Goal: Transaction & Acquisition: Book appointment/travel/reservation

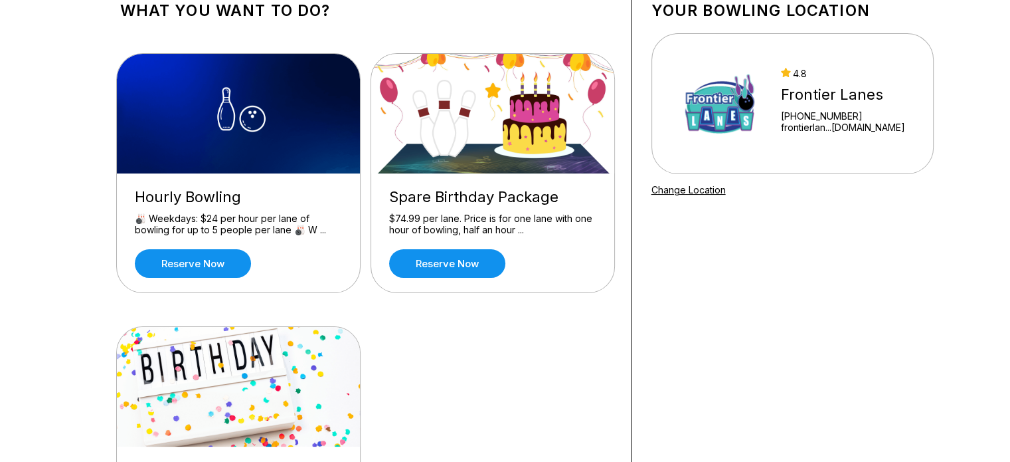
scroll to position [90, 0]
click at [458, 265] on link "Reserve now" at bounding box center [447, 263] width 116 height 29
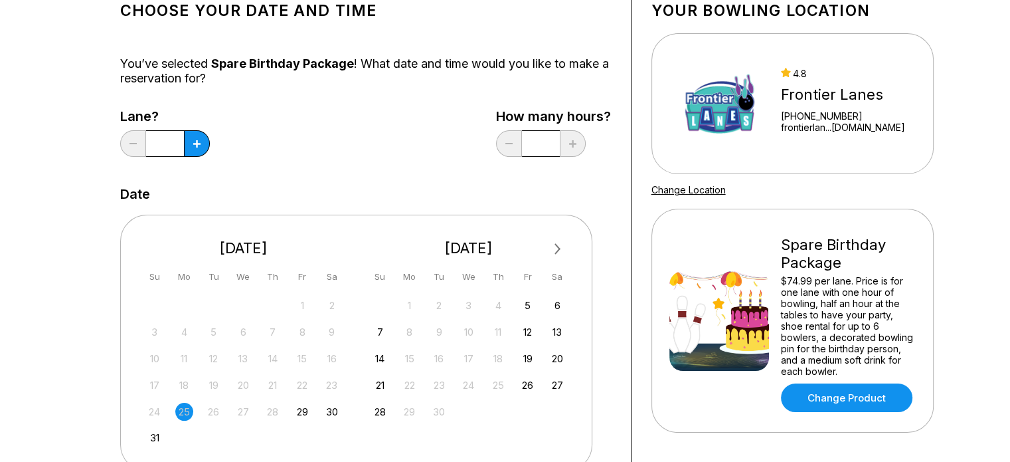
scroll to position [0, 0]
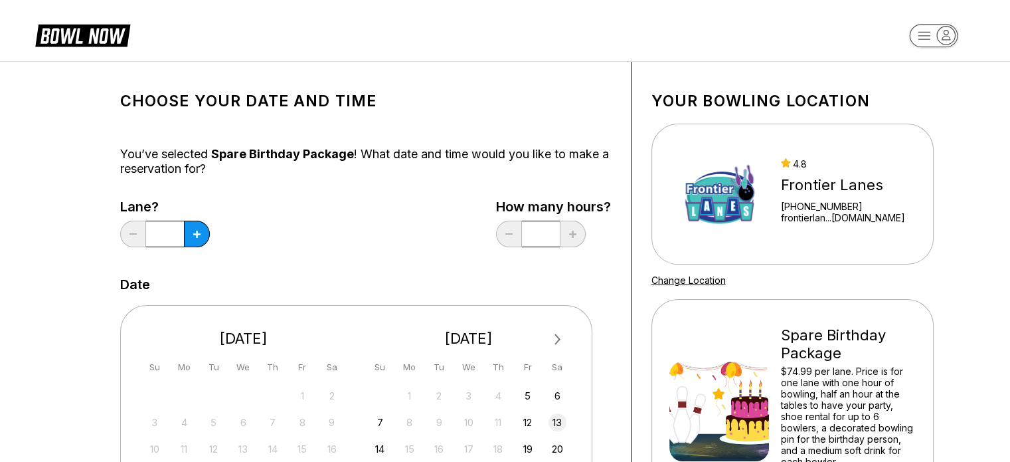
click at [555, 420] on div "13" at bounding box center [558, 422] width 18 height 18
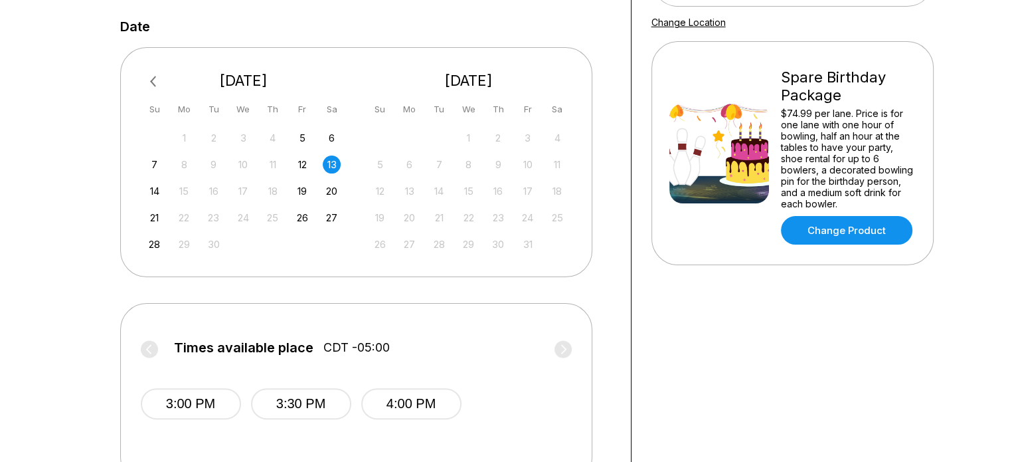
scroll to position [325, 0]
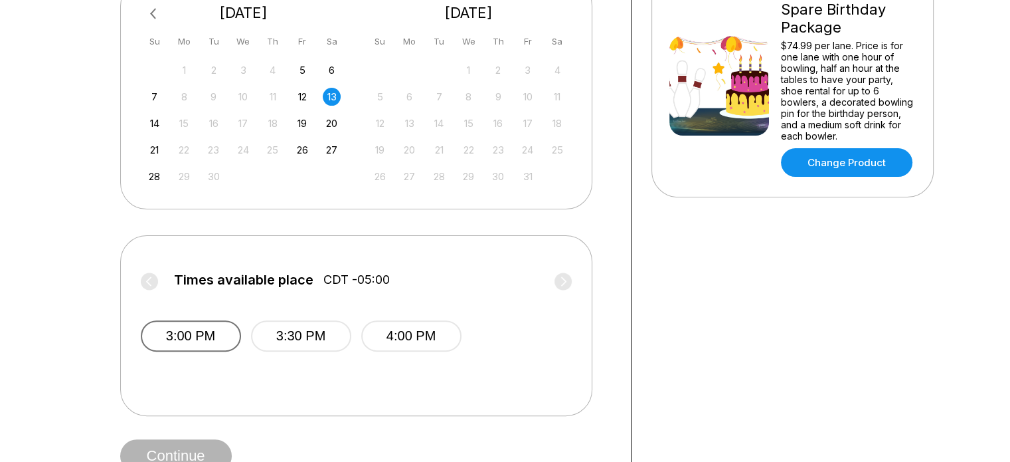
click at [183, 339] on button "3:00 PM" at bounding box center [191, 335] width 100 height 31
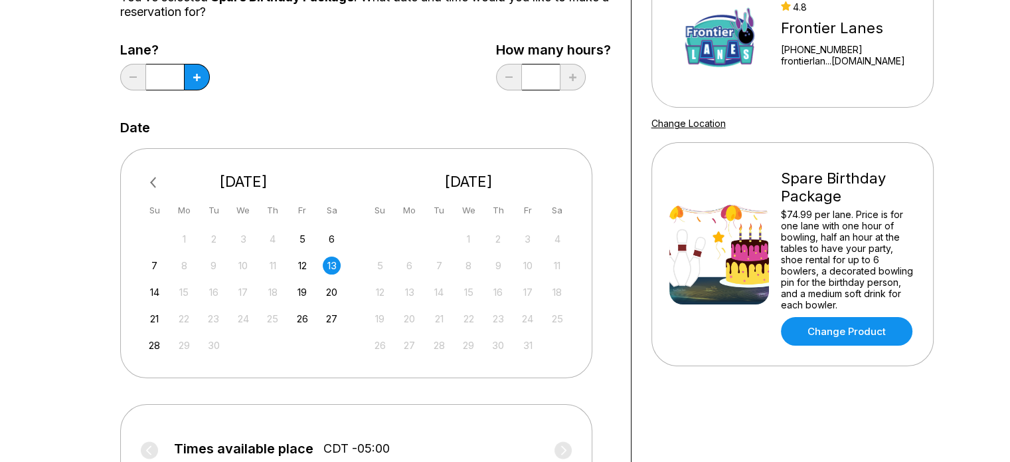
scroll to position [156, 0]
click at [196, 70] on button at bounding box center [197, 77] width 26 height 27
type input "*"
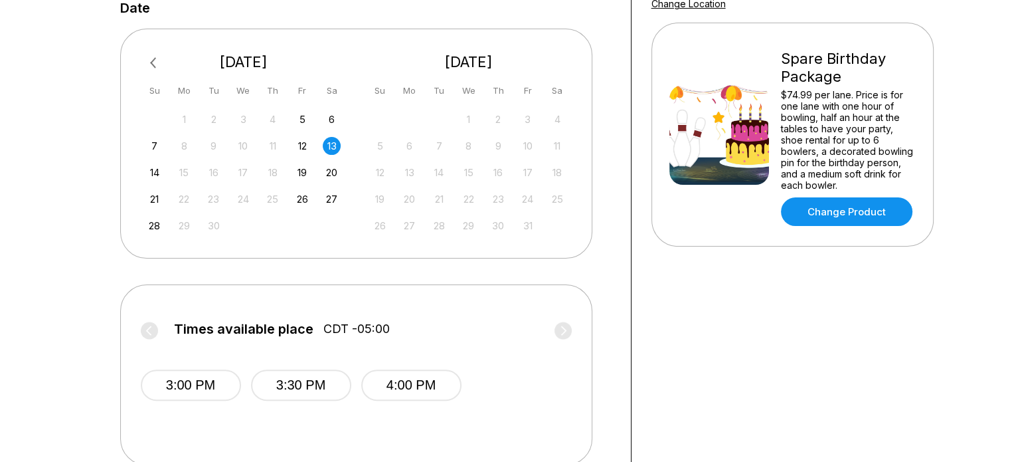
scroll to position [278, 0]
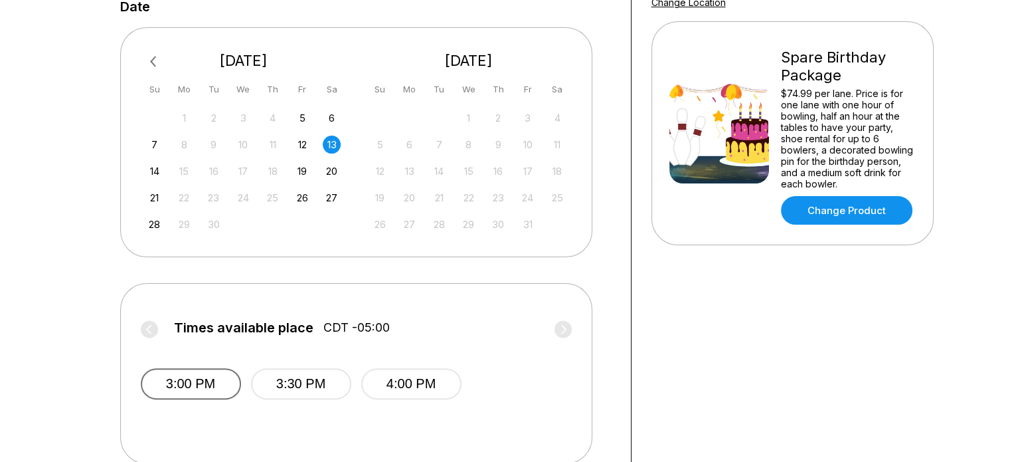
click at [181, 382] on button "3:00 PM" at bounding box center [191, 383] width 100 height 31
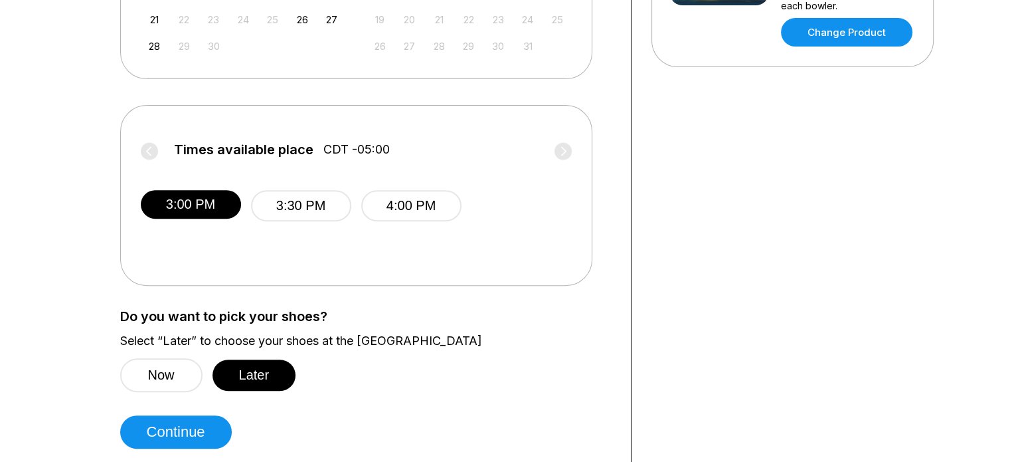
scroll to position [477, 0]
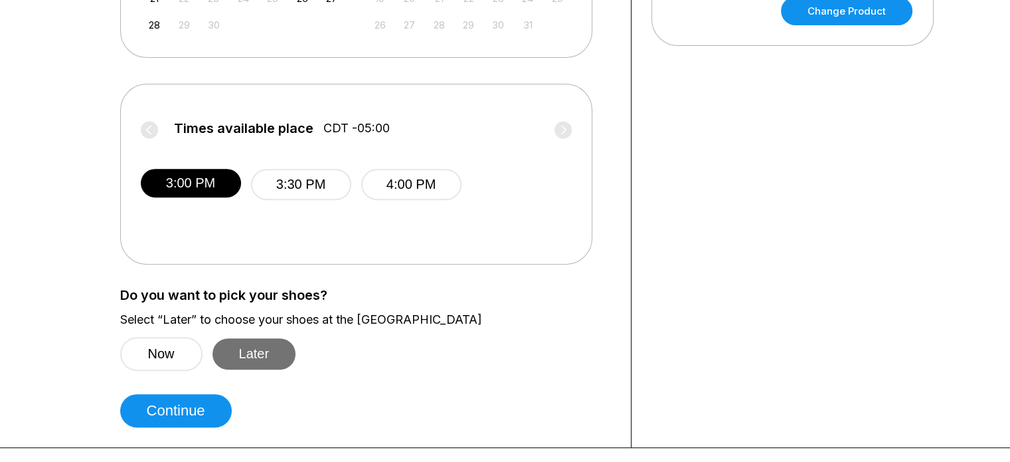
click at [256, 350] on button "Later" at bounding box center [255, 353] width 84 height 31
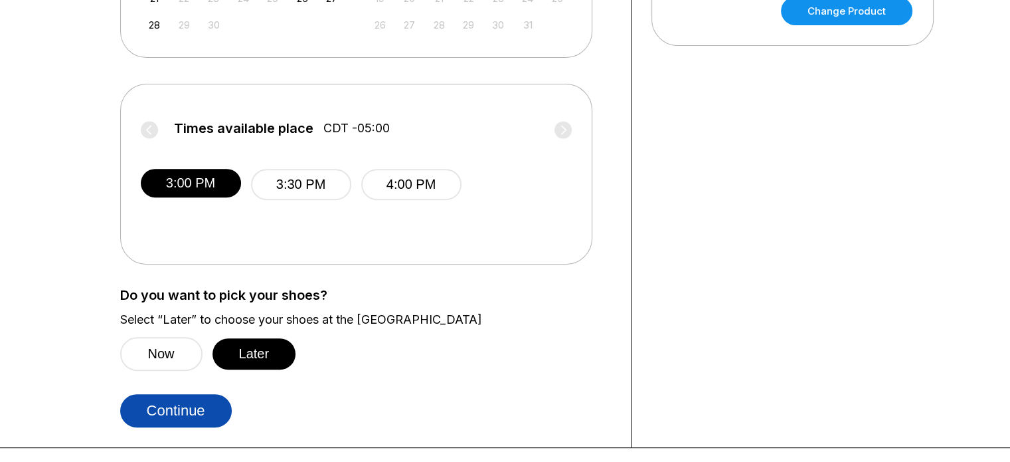
click at [190, 408] on button "Continue" at bounding box center [176, 410] width 112 height 33
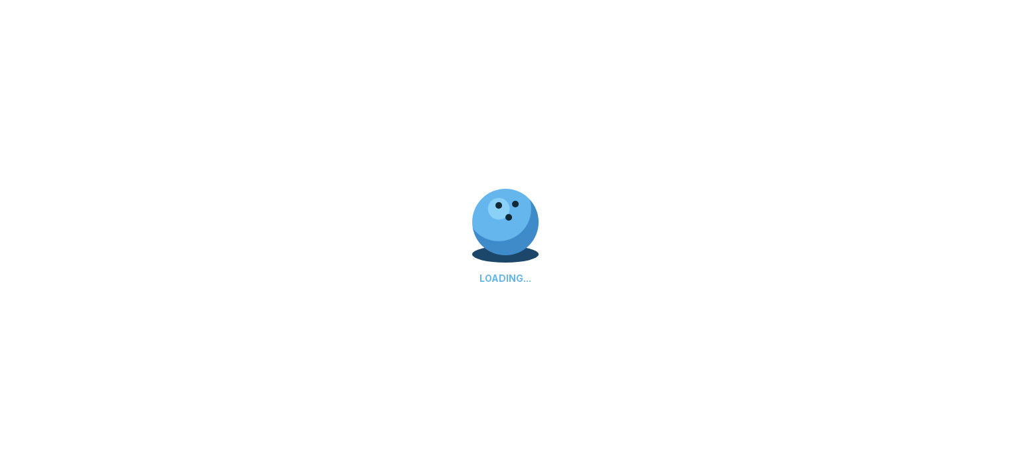
select select "**"
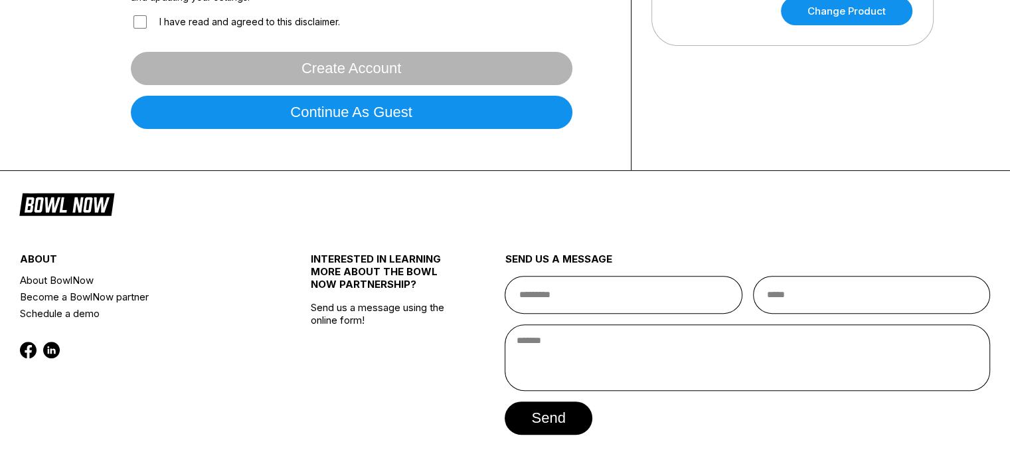
scroll to position [0, 0]
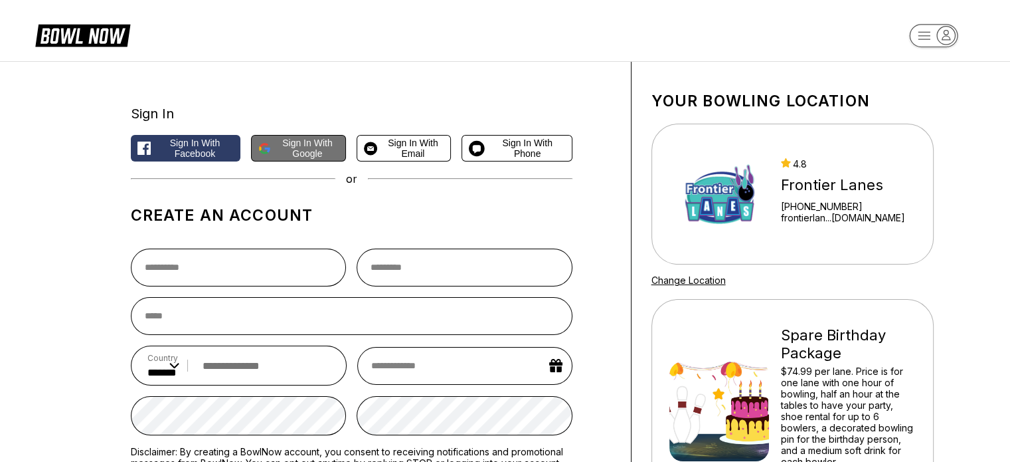
click at [302, 147] on span "Sign in with Google" at bounding box center [307, 148] width 62 height 21
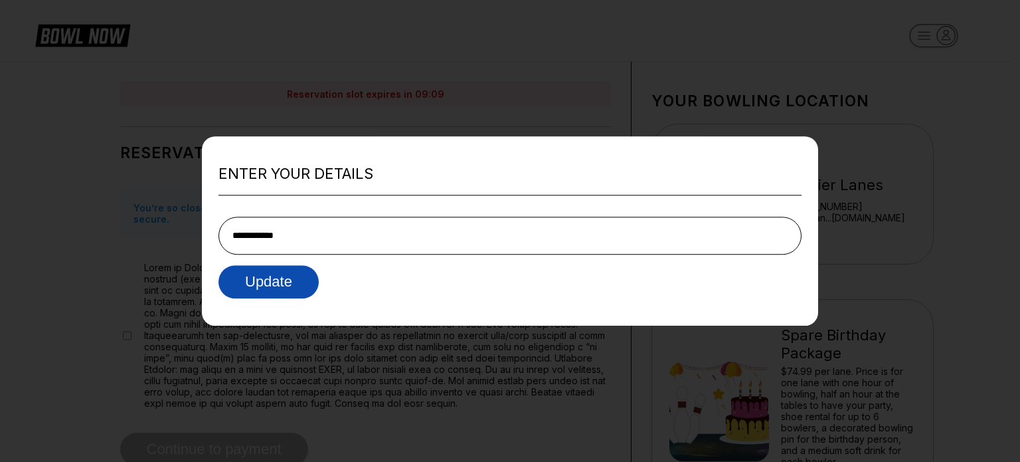
type input "**********"
click at [252, 280] on button "Update" at bounding box center [269, 281] width 100 height 33
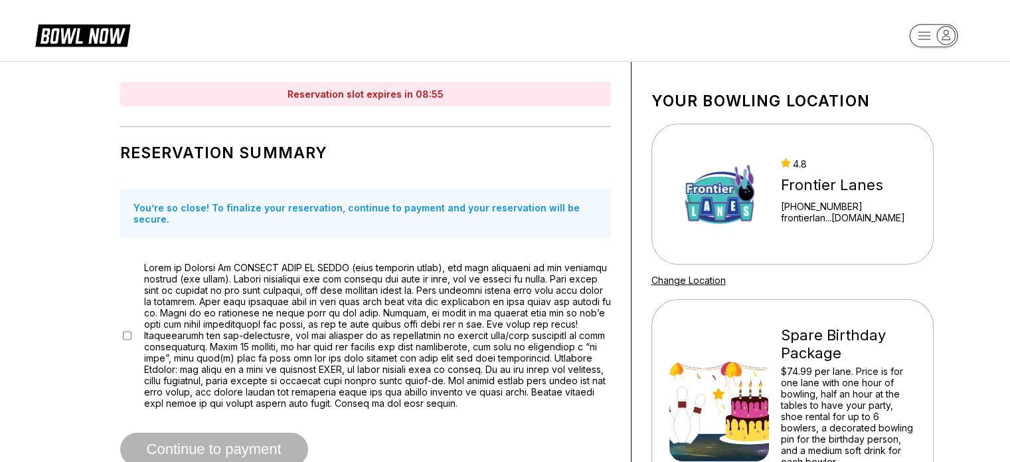
click at [122, 322] on div at bounding box center [365, 335] width 491 height 147
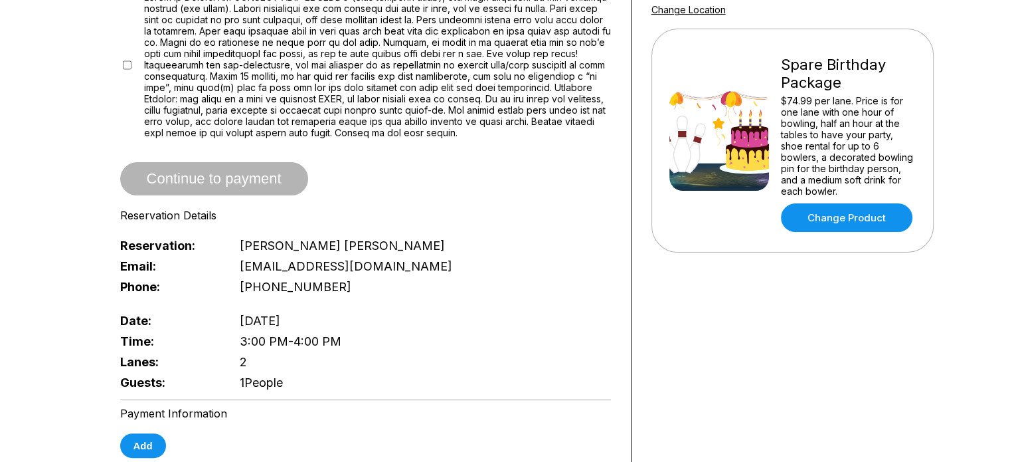
scroll to position [343, 0]
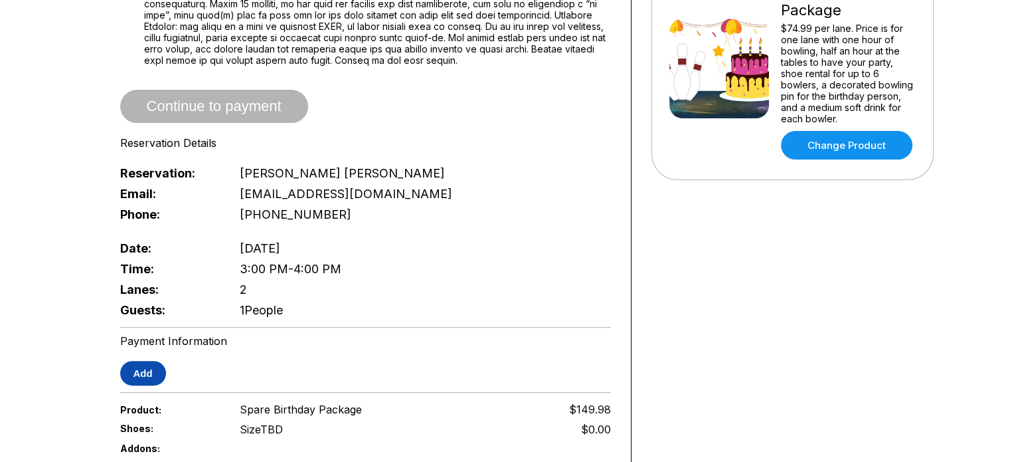
click at [141, 361] on button "Add" at bounding box center [143, 373] width 46 height 25
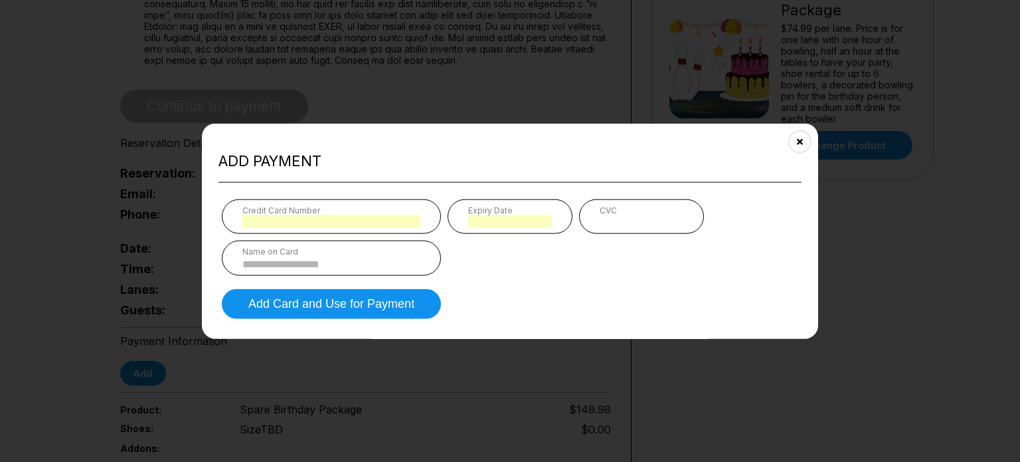
click at [328, 260] on input at bounding box center [331, 263] width 178 height 11
type input "**********"
type input "*"
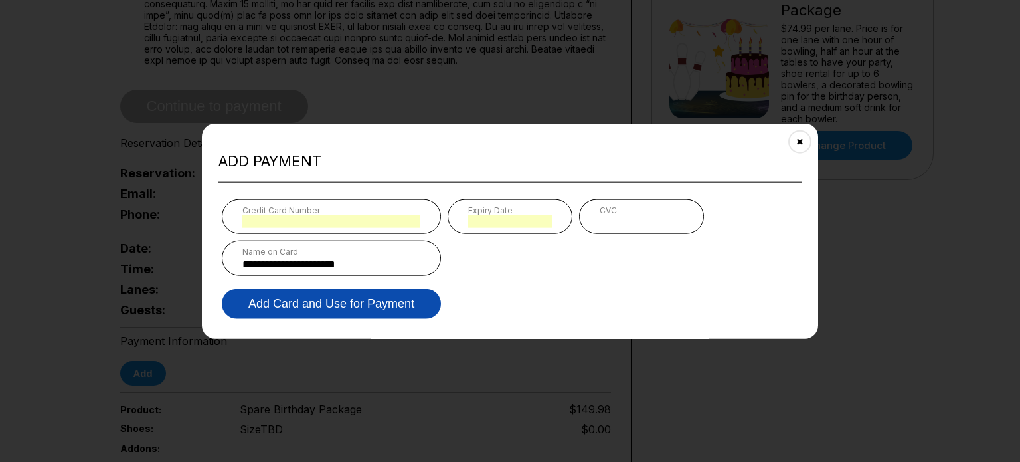
click at [373, 307] on button "Add Card and Use for Payment" at bounding box center [331, 304] width 219 height 30
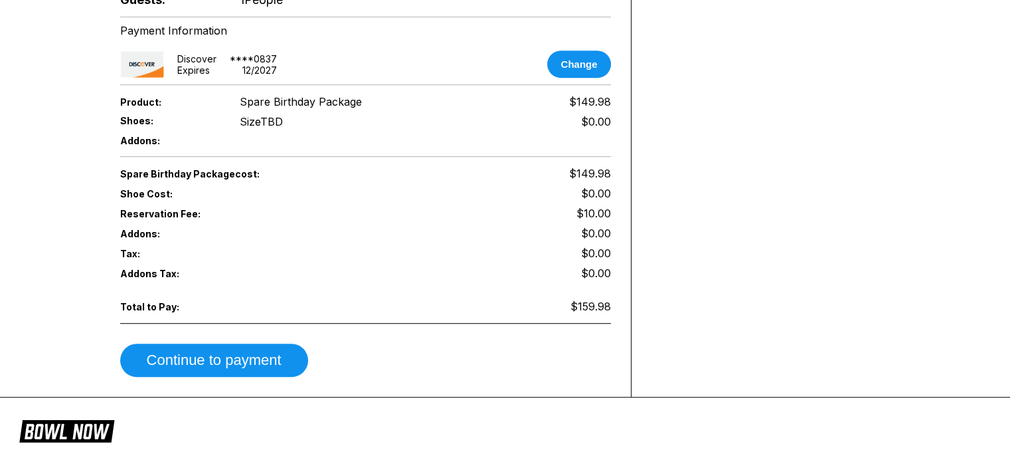
scroll to position [654, 0]
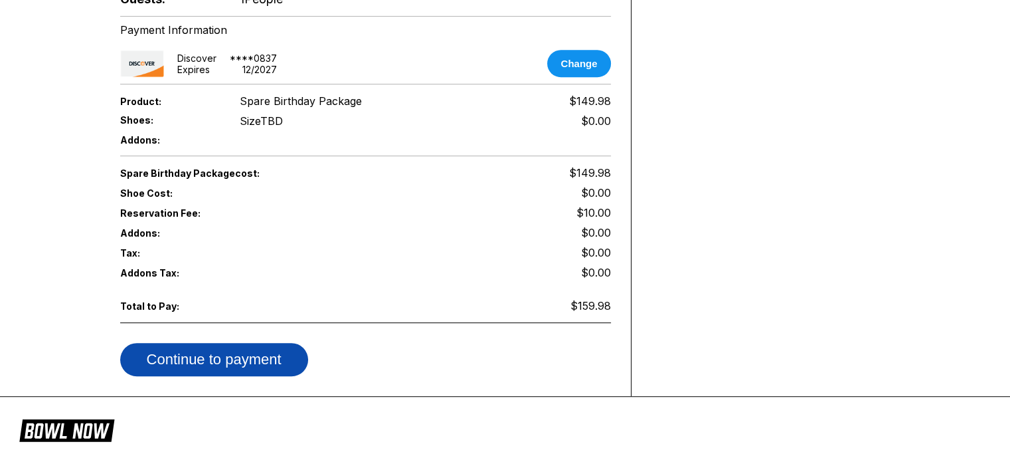
click at [264, 343] on button "Continue to payment" at bounding box center [214, 359] width 188 height 33
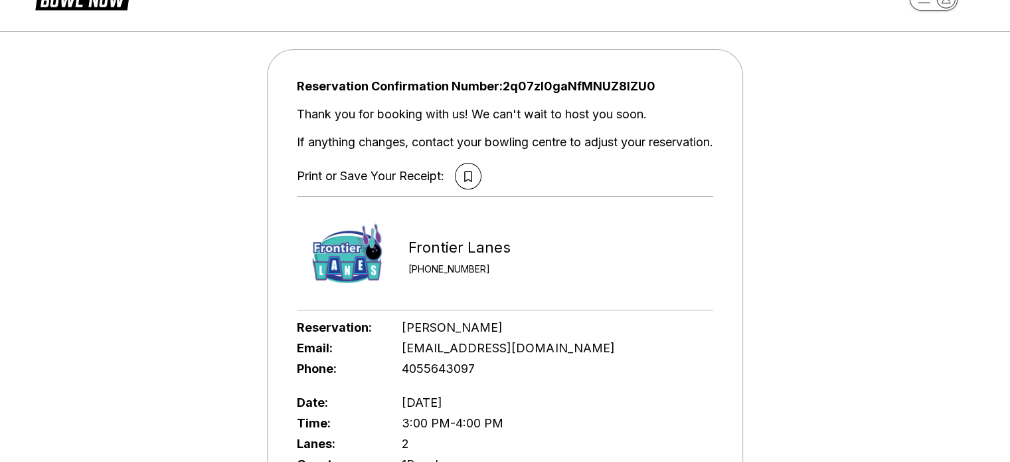
scroll to position [0, 0]
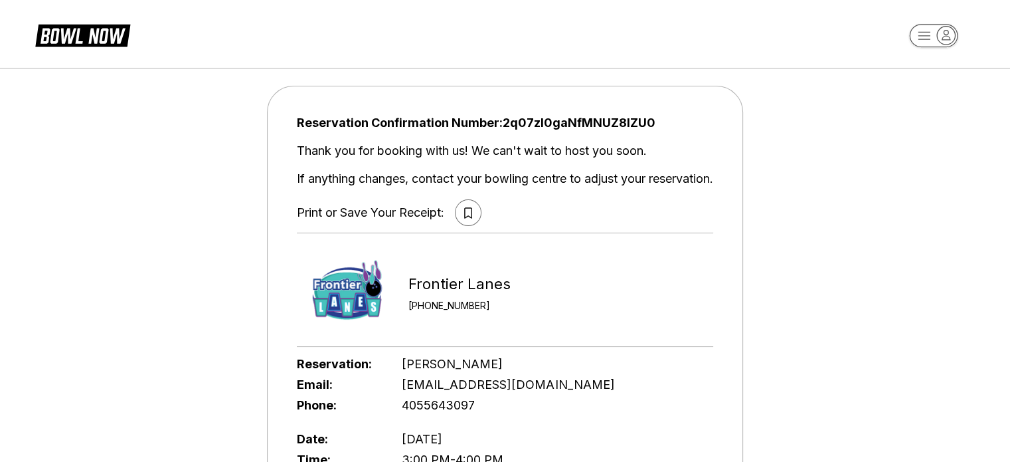
click at [465, 211] on icon at bounding box center [468, 212] width 8 height 11
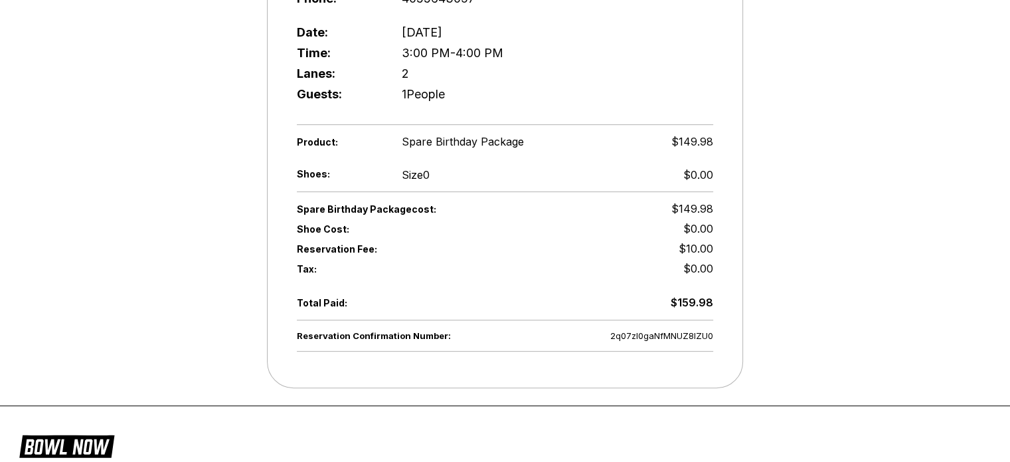
scroll to position [406, 0]
